Goal: Transaction & Acquisition: Purchase product/service

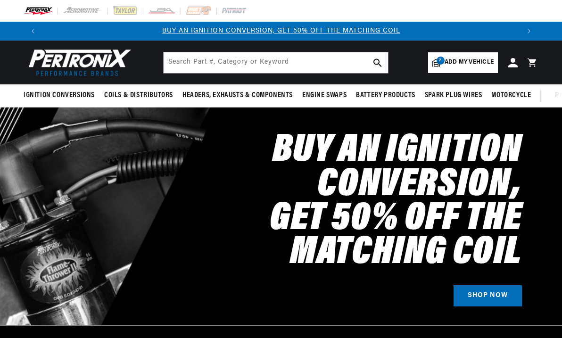
select select "1970"
select select "Triumph"
select select "TR6"
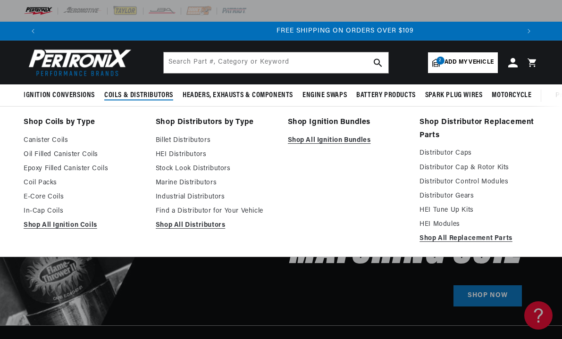
scroll to position [0, 953]
click at [184, 212] on link "Find a Distributor for Your Vehicle" at bounding box center [215, 211] width 119 height 11
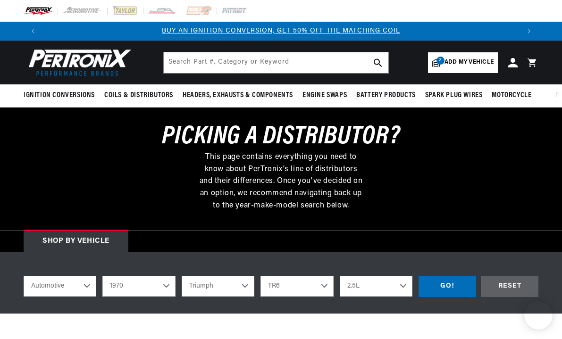
select select "1970"
select select "Triumph"
select select "TR6"
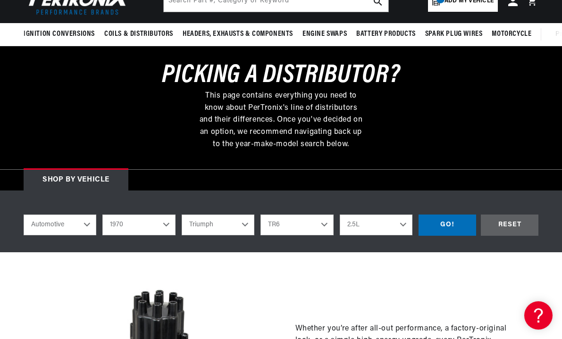
scroll to position [0, 477]
click at [443, 224] on div "GO!" at bounding box center [447, 225] width 58 height 21
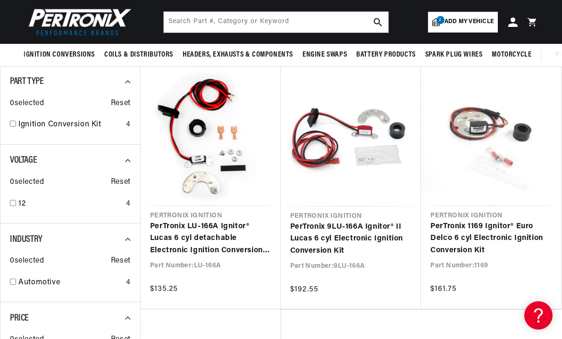
scroll to position [101, 0]
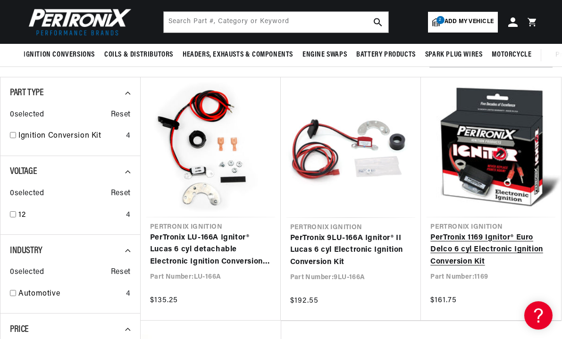
click at [498, 240] on link "PerTronix 1169 Ignitor® Euro Delco 6 cyl Electronic Ignition Conversion Kit" at bounding box center [490, 250] width 121 height 36
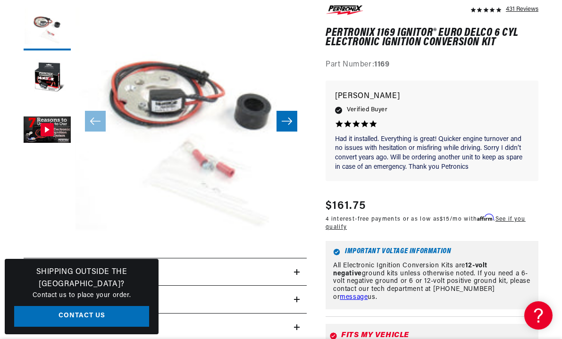
scroll to position [0, 953]
click at [367, 294] on link "message" at bounding box center [353, 297] width 28 height 7
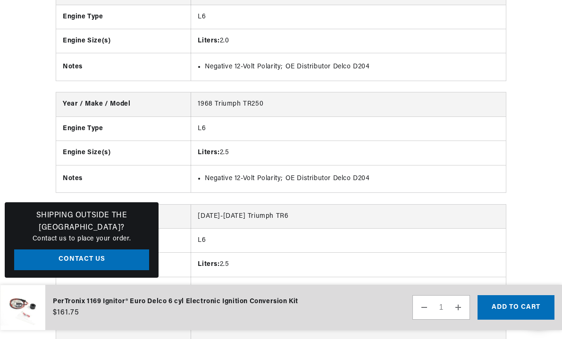
scroll to position [0, 477]
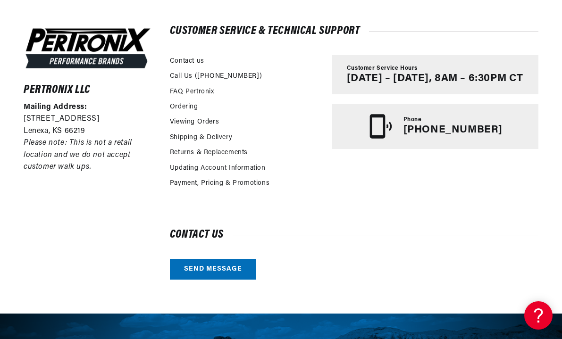
scroll to position [0, 477]
